Goal: Transaction & Acquisition: Purchase product/service

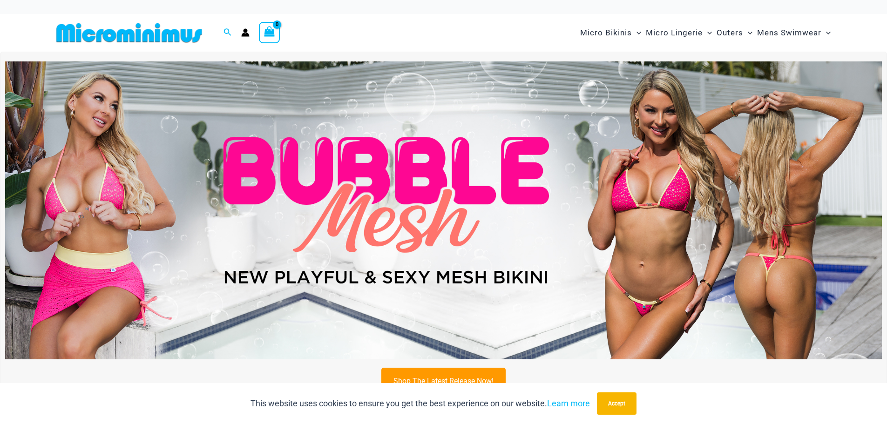
click at [502, 77] on img at bounding box center [443, 210] width 877 height 298
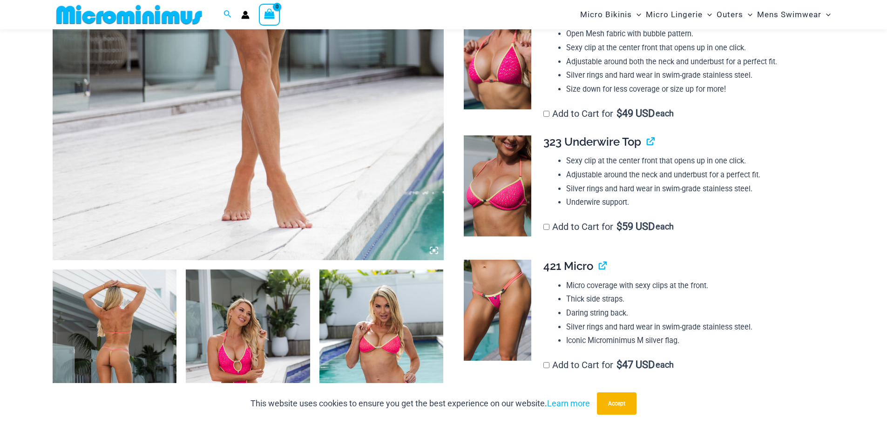
scroll to position [412, 0]
click at [627, 402] on button "Accept" at bounding box center [617, 404] width 40 height 22
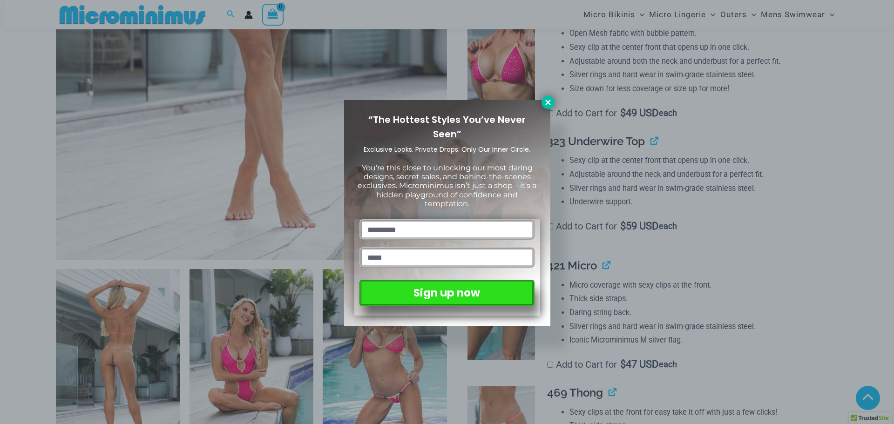
click at [549, 104] on icon at bounding box center [548, 102] width 8 height 8
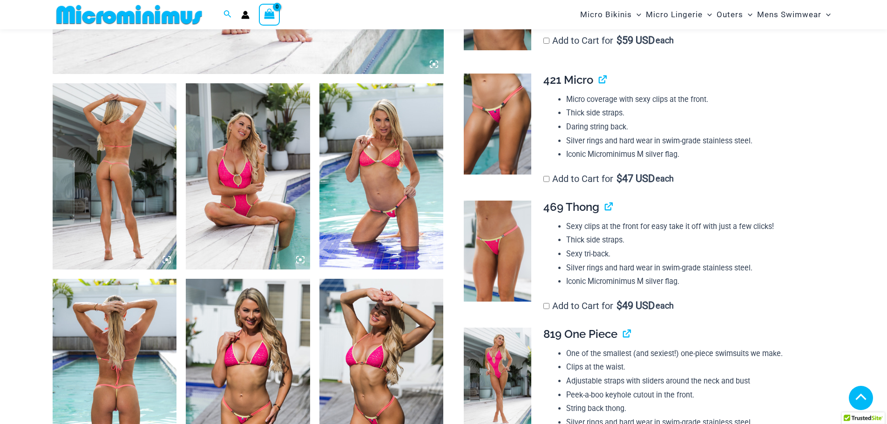
scroll to position [598, 0]
click at [109, 141] on img at bounding box center [115, 176] width 124 height 186
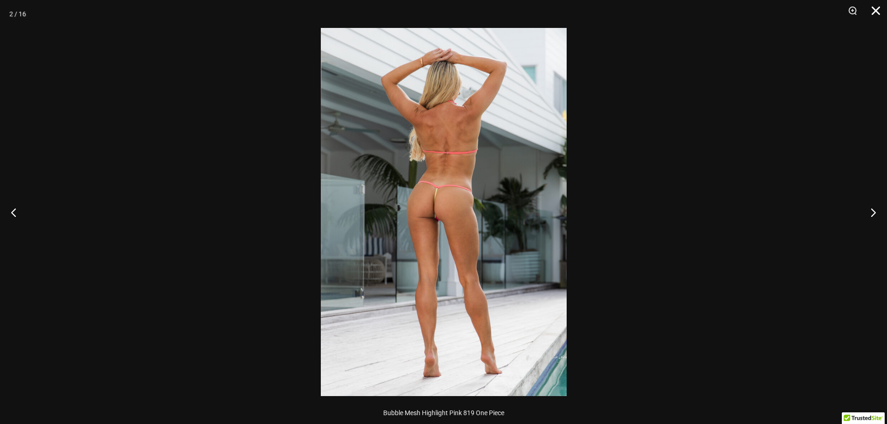
click at [876, 15] on button "Close" at bounding box center [872, 14] width 23 height 28
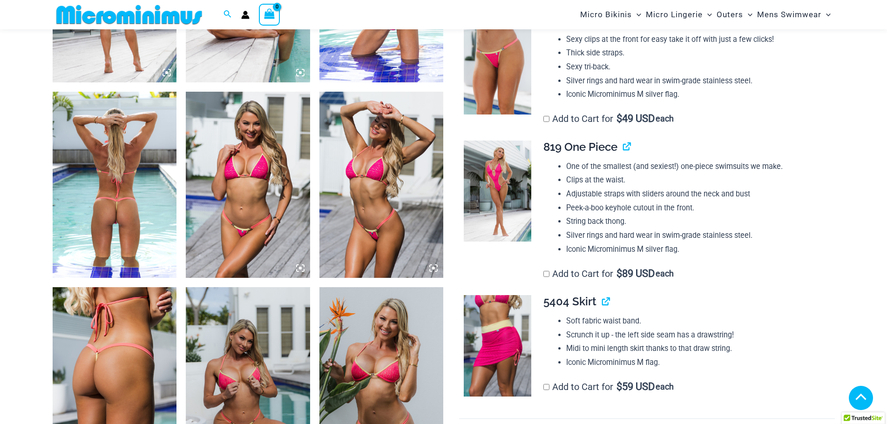
scroll to position [784, 0]
click at [623, 150] on link "View product" at bounding box center [623, 148] width 0 height 14
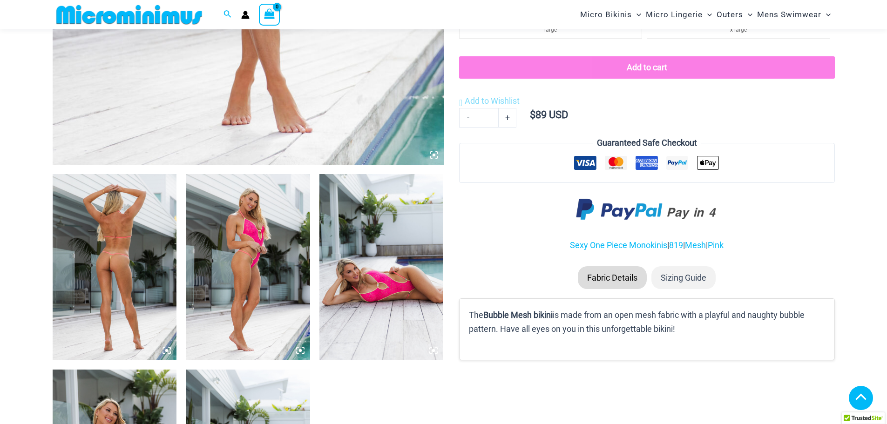
scroll to position [506, 0]
click at [149, 216] on img at bounding box center [115, 268] width 124 height 186
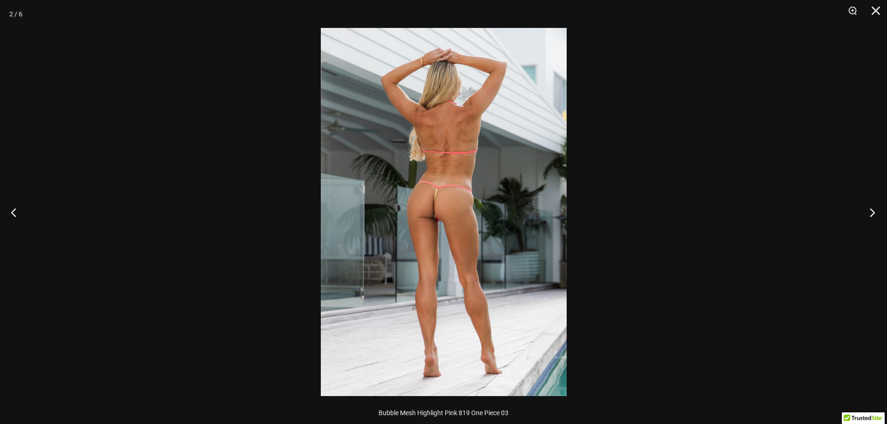
click at [871, 213] on button "Next" at bounding box center [869, 212] width 35 height 47
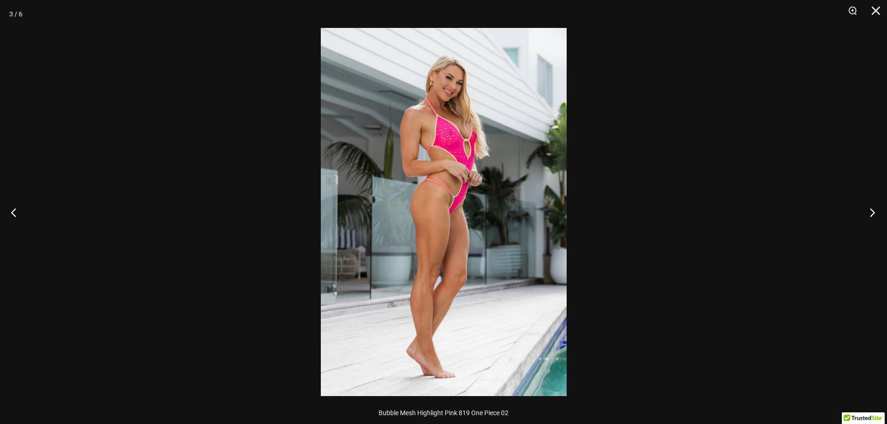
click at [871, 213] on button "Next" at bounding box center [869, 212] width 35 height 47
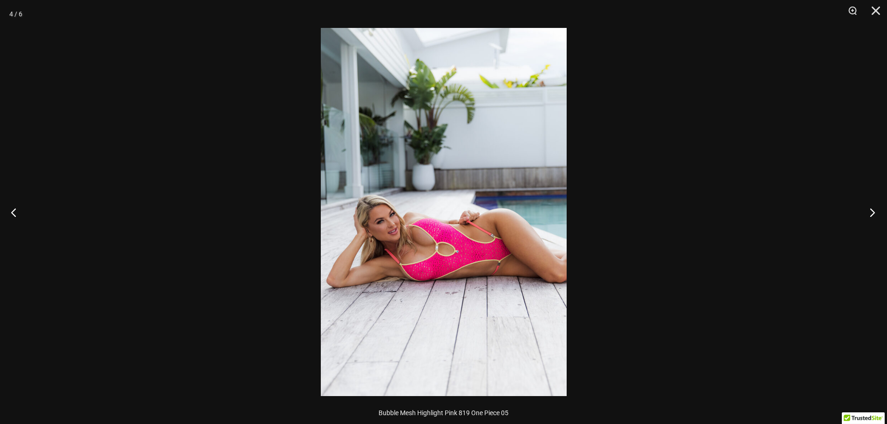
click at [871, 213] on button "Next" at bounding box center [869, 212] width 35 height 47
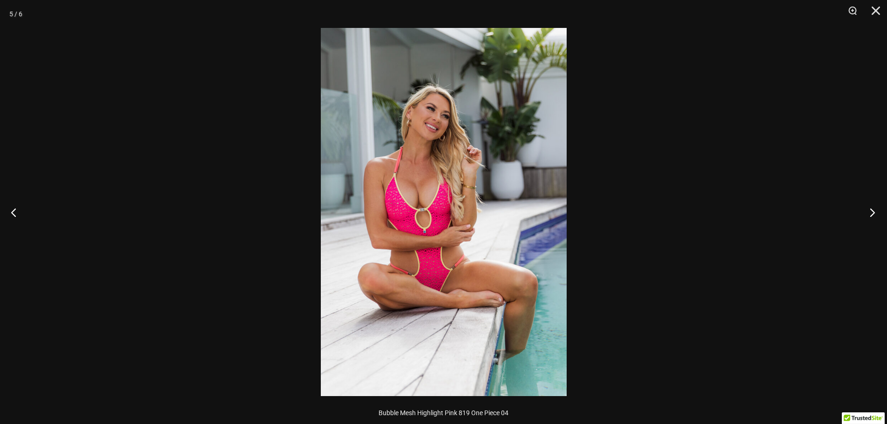
click at [871, 213] on button "Next" at bounding box center [869, 212] width 35 height 47
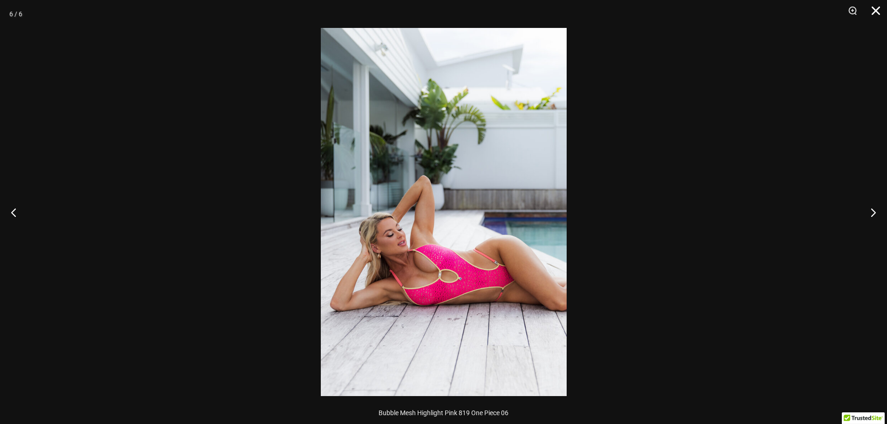
click at [877, 8] on button "Close" at bounding box center [872, 14] width 23 height 28
